Goal: Task Accomplishment & Management: Use online tool/utility

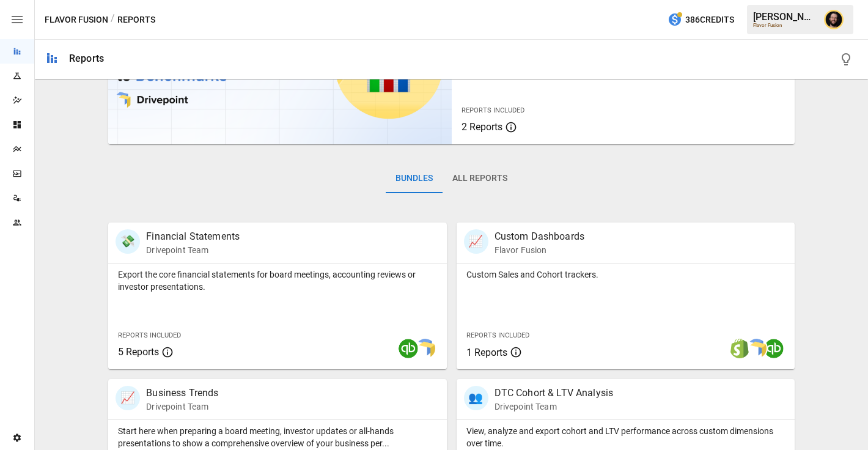
scroll to position [213, 0]
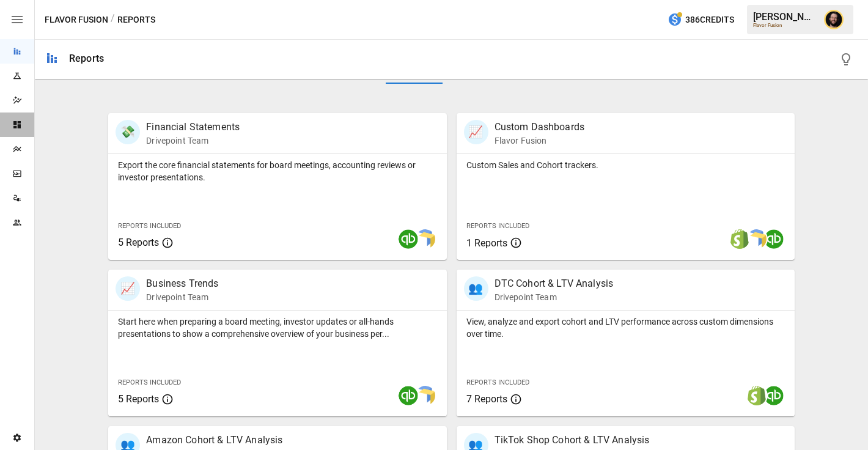
click at [15, 125] on icon "Dashboards" at bounding box center [16, 124] width 7 height 7
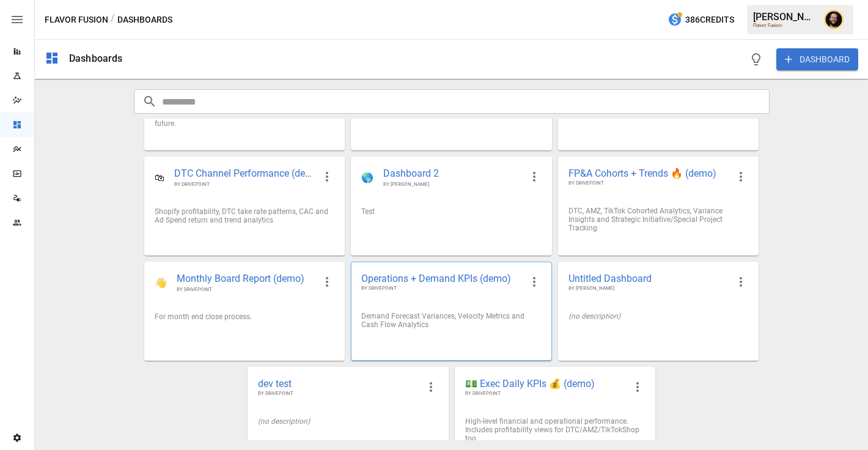
scroll to position [94, 0]
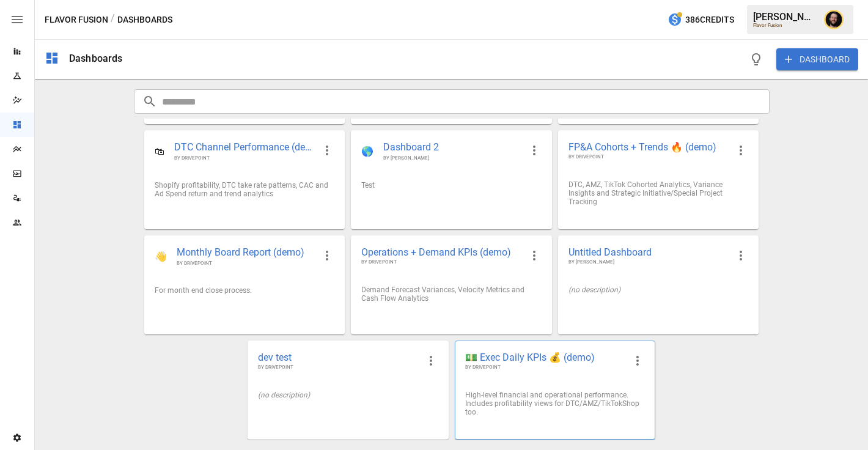
click at [563, 365] on span "BY DRIVEPOINT" at bounding box center [545, 367] width 160 height 7
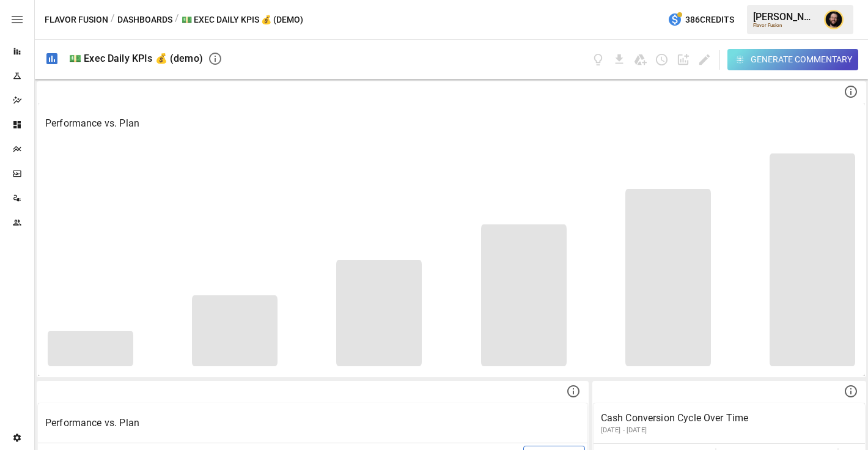
click at [779, 68] on button "Generate Commentary" at bounding box center [792, 59] width 131 height 21
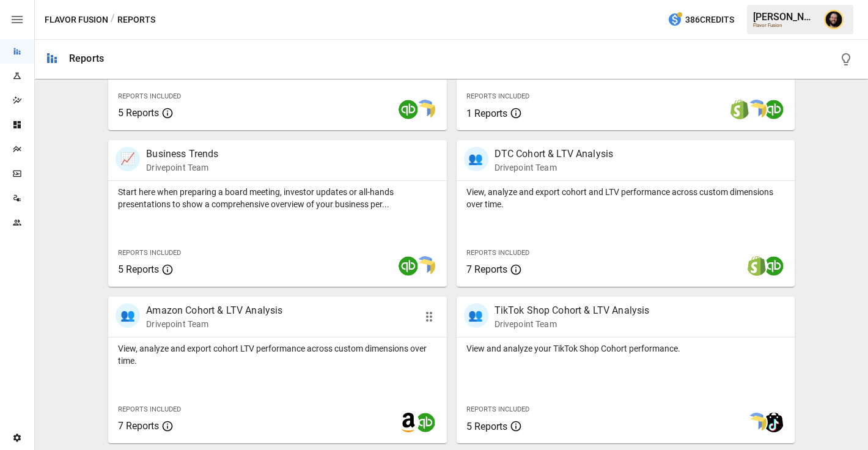
scroll to position [562, 0]
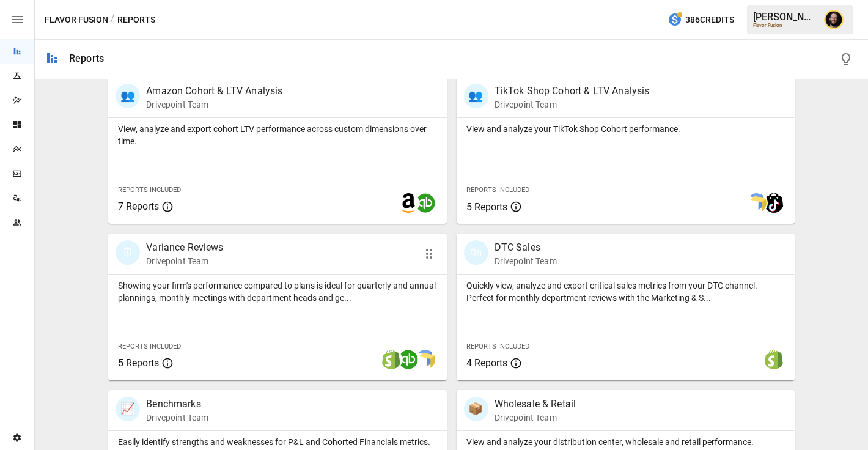
click at [224, 291] on p "Showing your firm's performance compared to plans is ideal for quarterly and an…" at bounding box center [277, 291] width 318 height 24
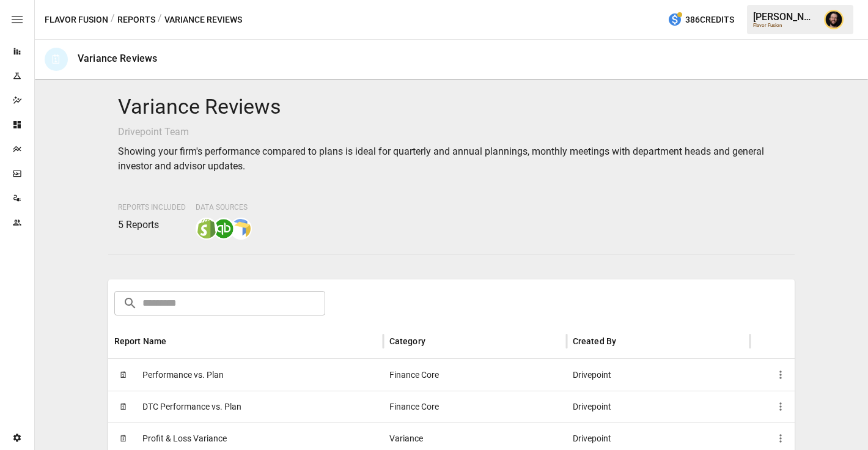
click at [202, 369] on span "Performance vs. Plan" at bounding box center [182, 374] width 81 height 31
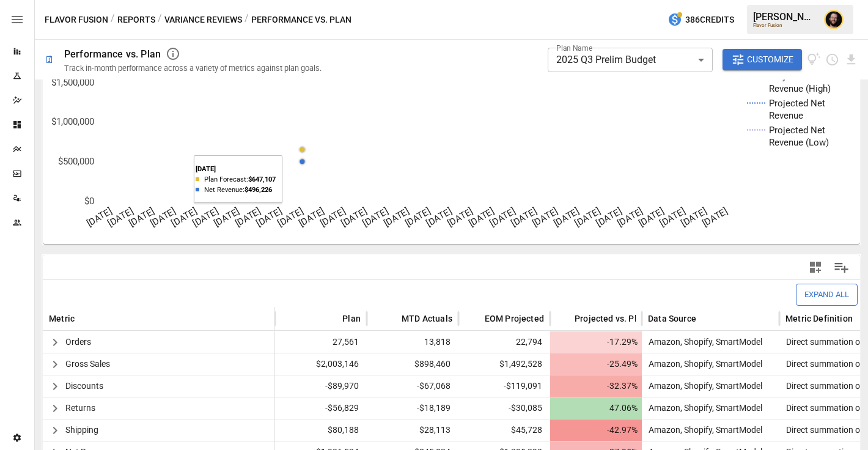
scroll to position [145, 0]
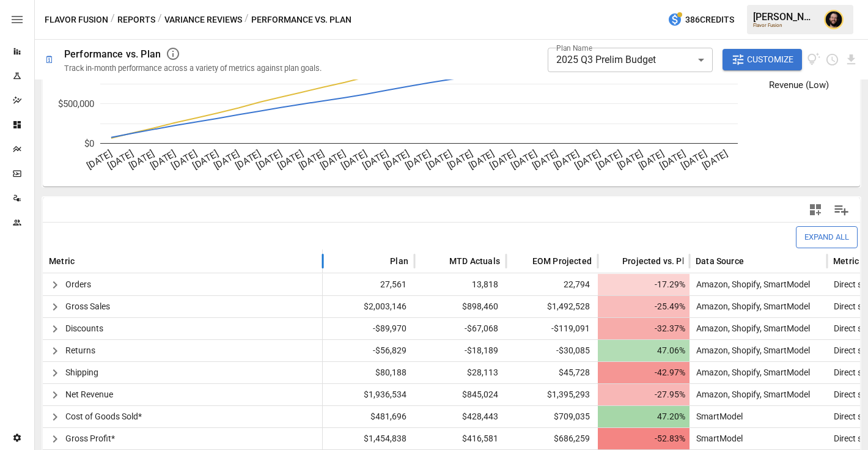
drag, startPoint x: 273, startPoint y: 259, endPoint x: 321, endPoint y: 263, distance: 47.8
click at [321, 263] on div at bounding box center [323, 261] width 6 height 24
click at [415, 263] on div at bounding box center [414, 261] width 6 height 24
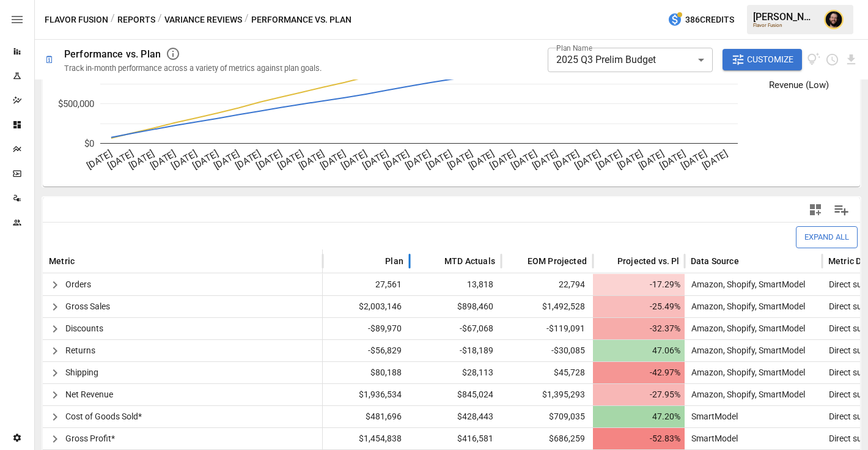
drag, startPoint x: 383, startPoint y: 257, endPoint x: 410, endPoint y: 258, distance: 26.9
click at [410, 258] on div at bounding box center [409, 261] width 6 height 24
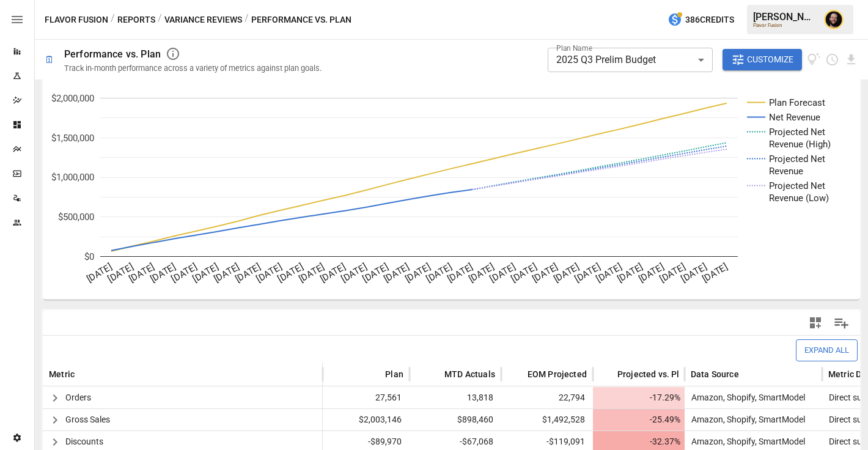
scroll to position [0, 0]
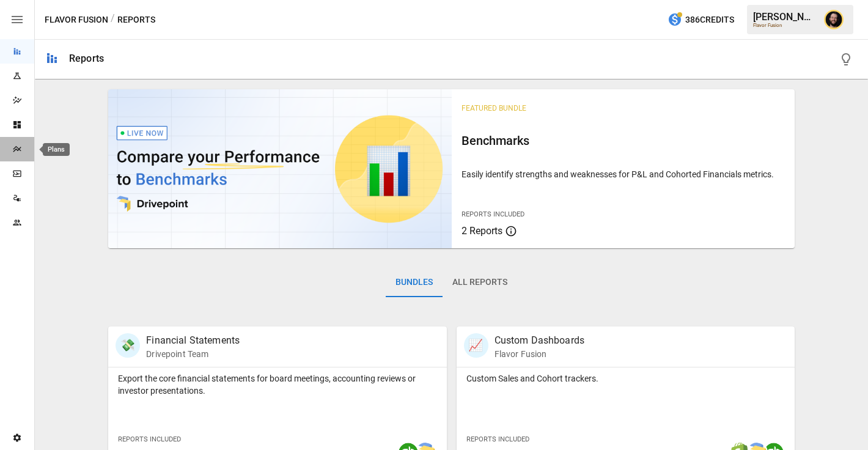
click at [20, 147] on icon "Plans" at bounding box center [17, 149] width 10 height 10
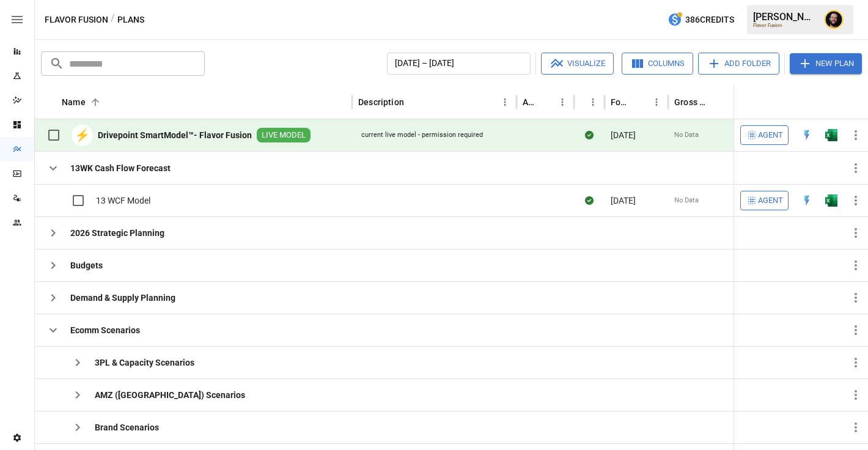
click at [830, 139] on img "Open in Excel" at bounding box center [831, 135] width 12 height 12
click at [49, 329] on icon "button" at bounding box center [53, 330] width 15 height 15
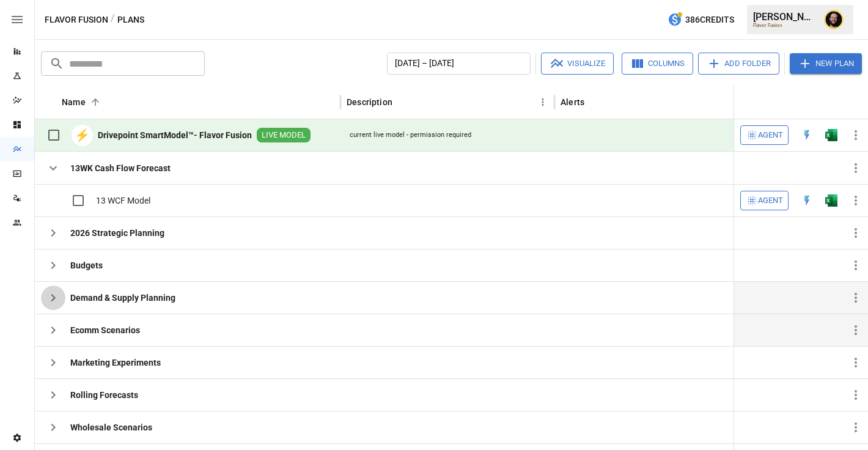
click at [49, 302] on icon "button" at bounding box center [53, 297] width 15 height 15
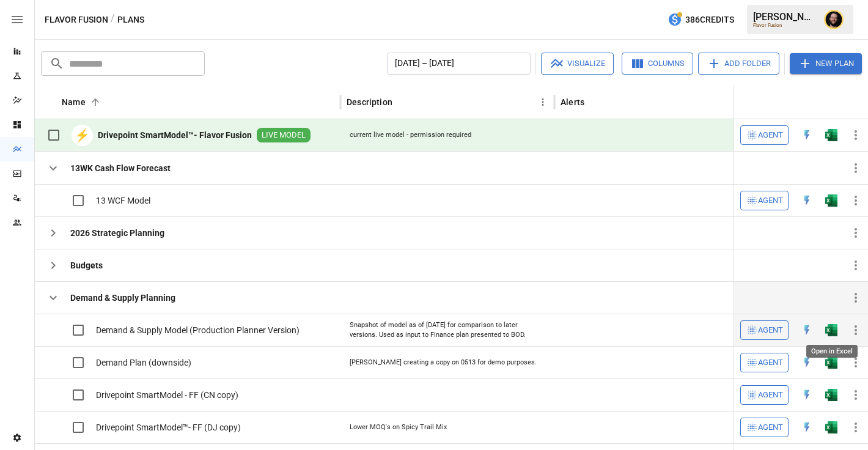
click at [833, 332] on img "Open in Excel" at bounding box center [831, 330] width 12 height 12
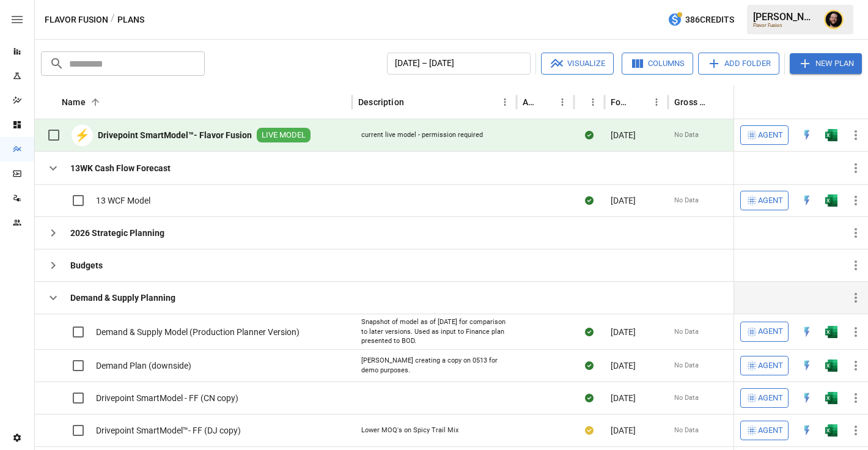
click at [54, 302] on icon "button" at bounding box center [53, 297] width 15 height 15
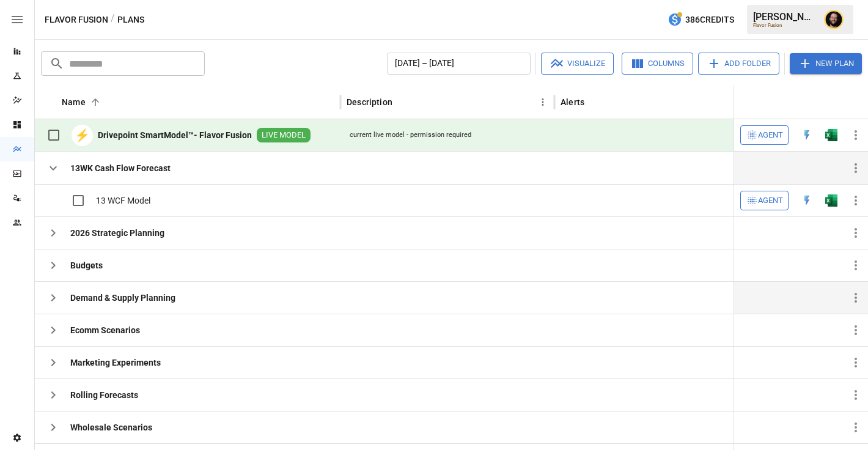
click at [52, 167] on icon "button" at bounding box center [53, 168] width 15 height 15
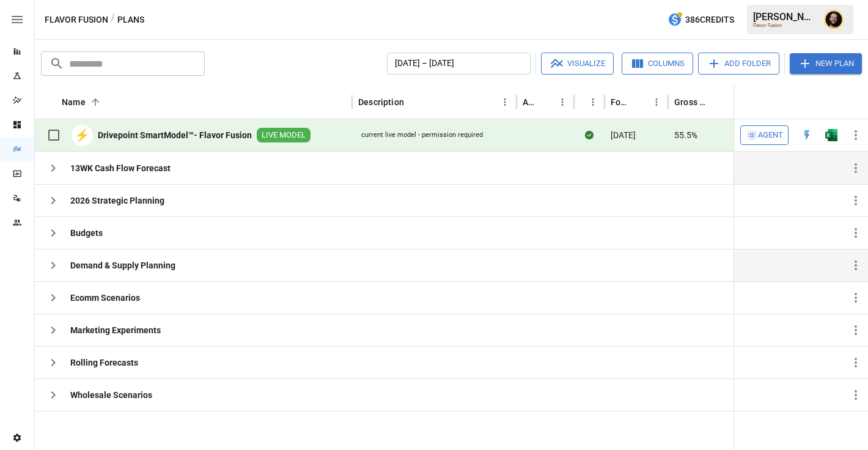
click at [758, 137] on span "Agent" at bounding box center [770, 135] width 25 height 14
